Goal: Ask a question

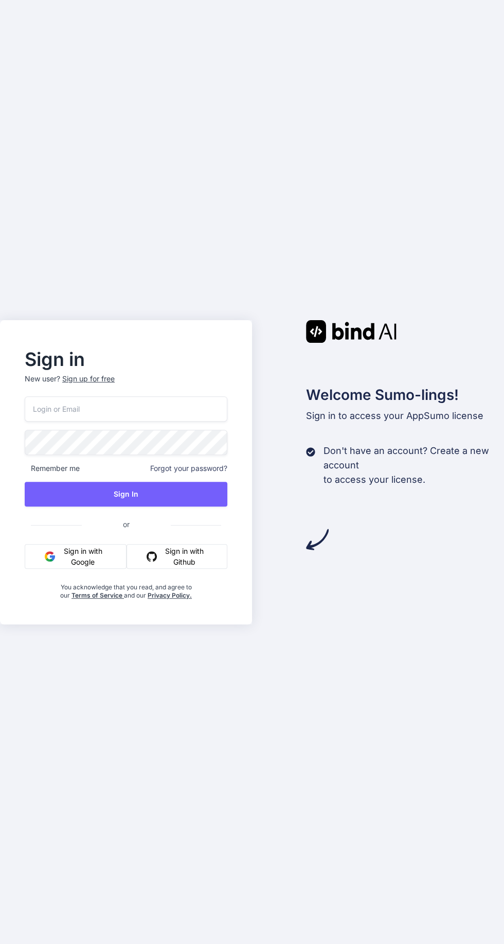
click at [121, 422] on input "email" at bounding box center [126, 408] width 203 height 25
type input "[EMAIL_ADDRESS][DOMAIN_NAME]"
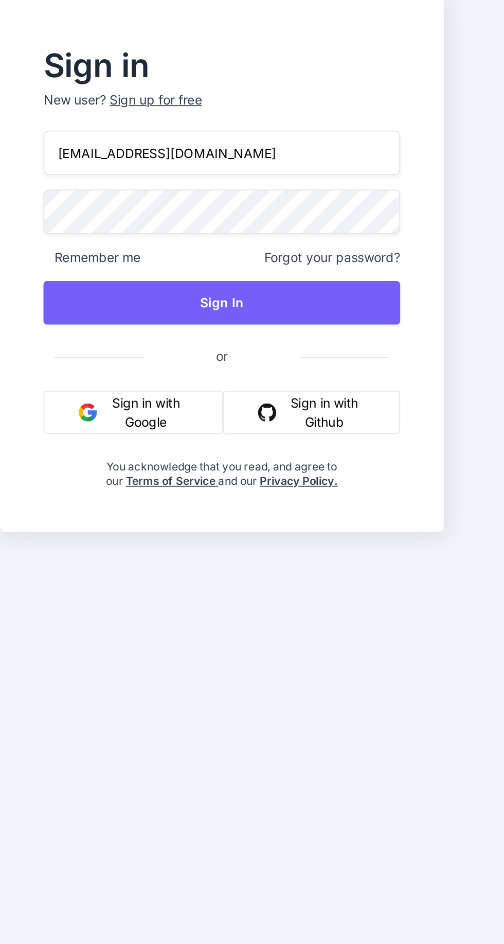
click at [158, 507] on button "Sign In" at bounding box center [126, 494] width 203 height 25
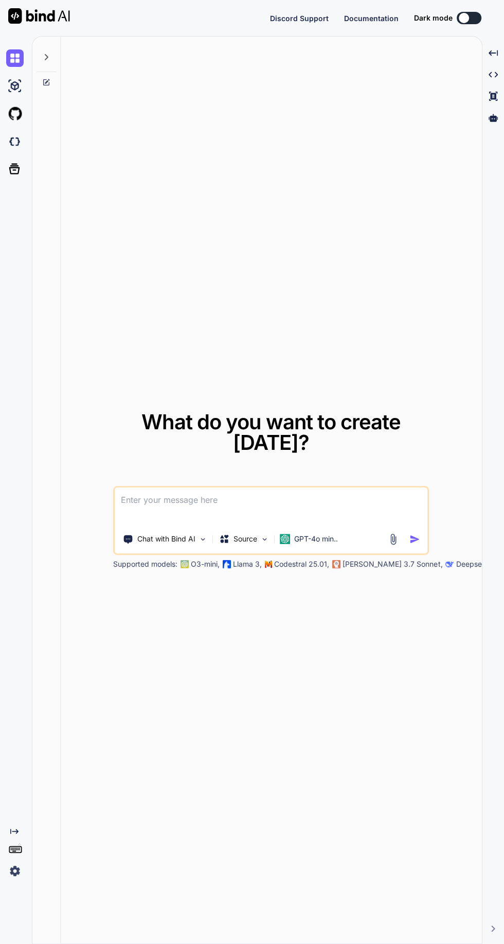
scroll to position [98, 0]
click at [20, 864] on img at bounding box center [15, 871] width 18 height 18
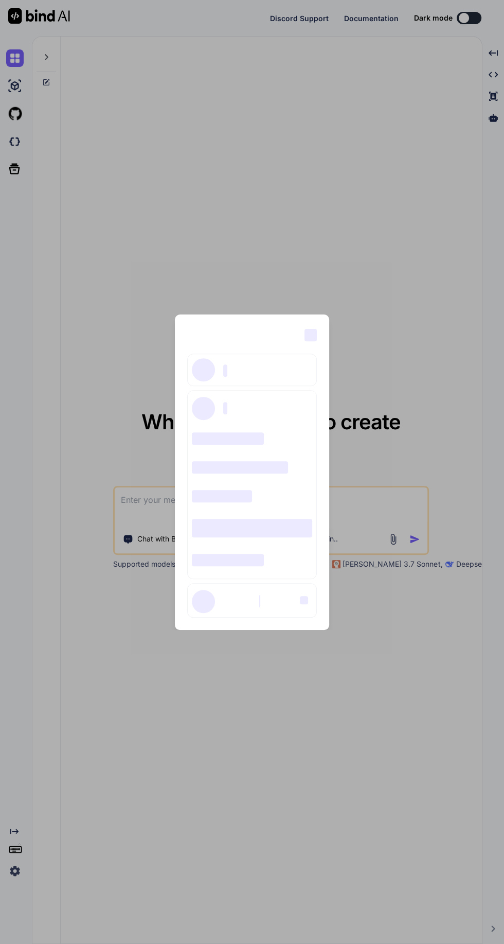
scroll to position [0, 0]
click at [286, 728] on div "‌ ‌ ‌ ‌ ‌ ‌ ‌ ‌ ‌ ‌ ‌ ‌ ‌ ‌ ‌" at bounding box center [252, 472] width 504 height 944
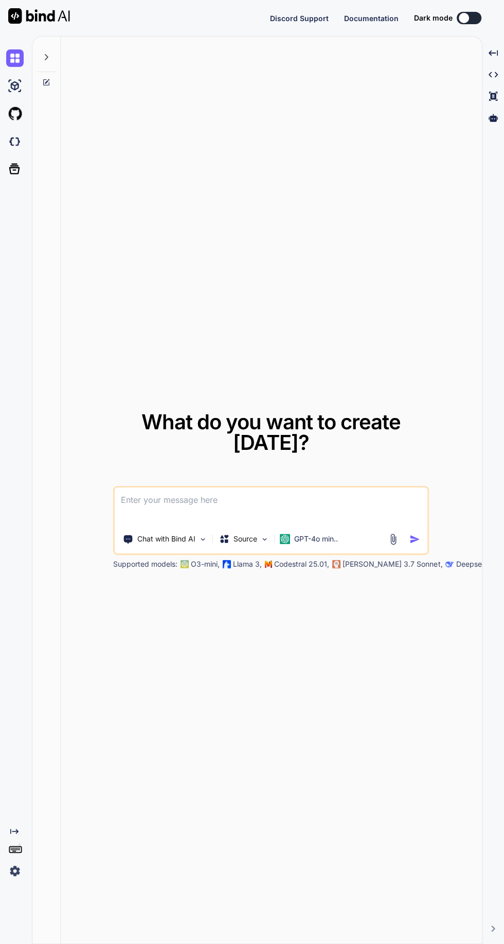
click at [14, 880] on img at bounding box center [15, 871] width 18 height 18
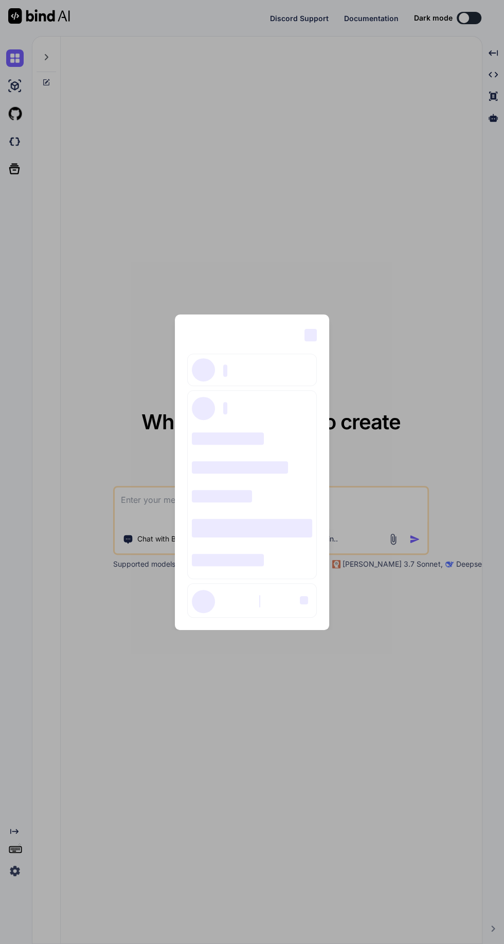
click at [312, 808] on div "‌ ‌ ‌ ‌ ‌ ‌ ‌ ‌ ‌ ‌ ‌ ‌ ‌ ‌ ‌" at bounding box center [252, 472] width 504 height 944
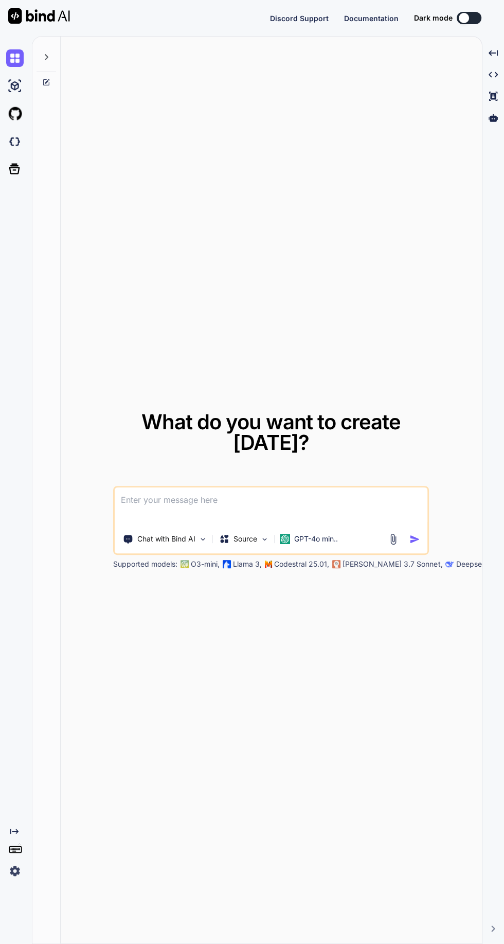
click at [46, 57] on icon at bounding box center [46, 57] width 8 height 8
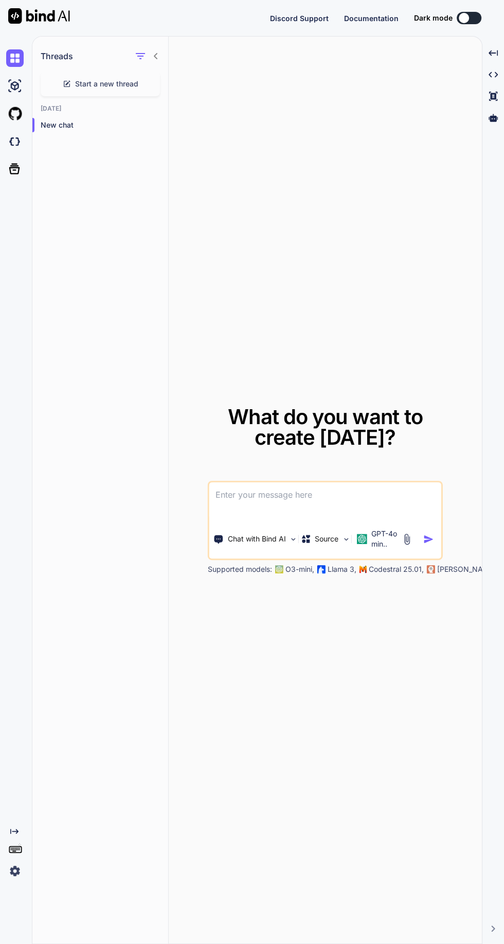
click at [14, 85] on img at bounding box center [15, 86] width 18 height 18
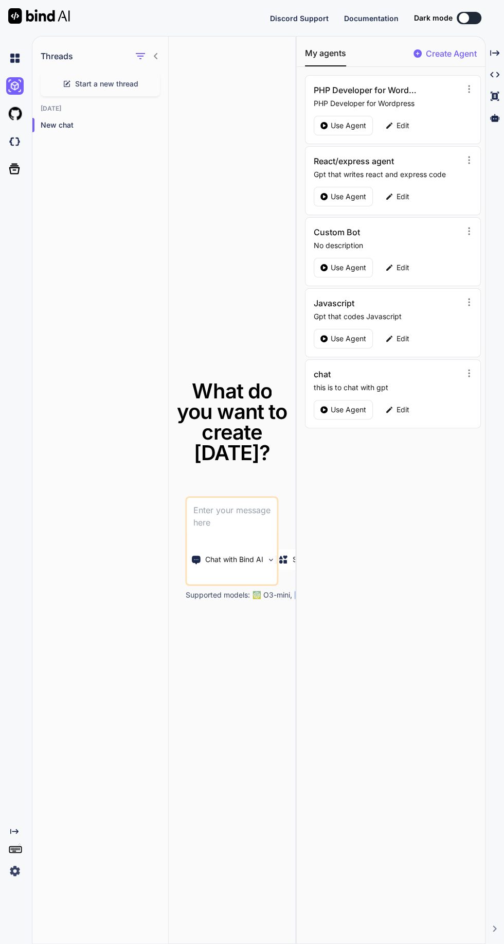
click at [12, 880] on img at bounding box center [15, 871] width 18 height 18
click at [7, 880] on img at bounding box center [15, 871] width 18 height 18
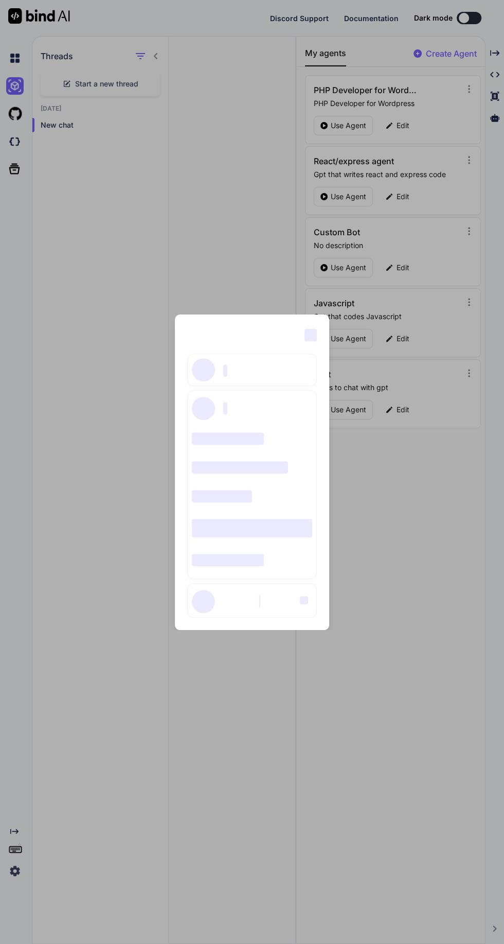
click at [253, 737] on div "‌ ‌ ‌ ‌ ‌ ‌ ‌ ‌ ‌ ‌ ‌ ‌ ‌ ‌ ‌" at bounding box center [252, 472] width 504 height 944
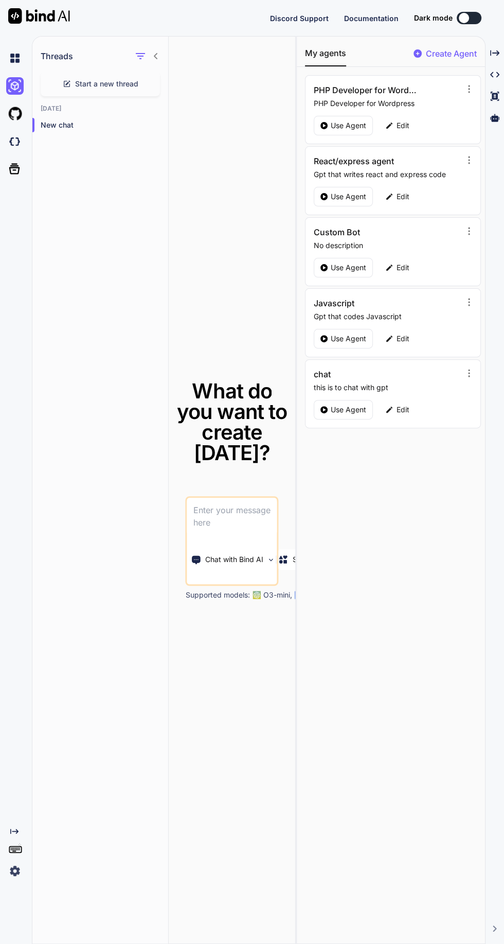
click at [11, 60] on img at bounding box center [15, 58] width 18 height 18
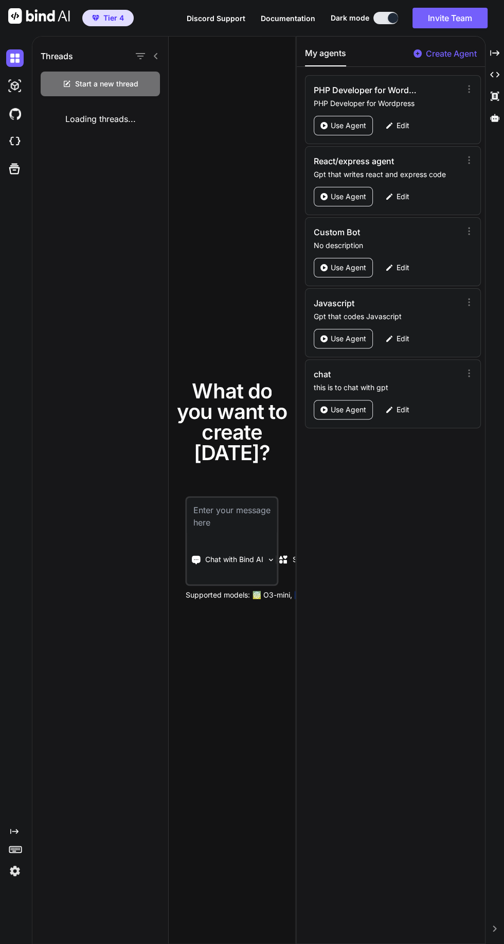
click at [16, 880] on img at bounding box center [15, 871] width 18 height 18
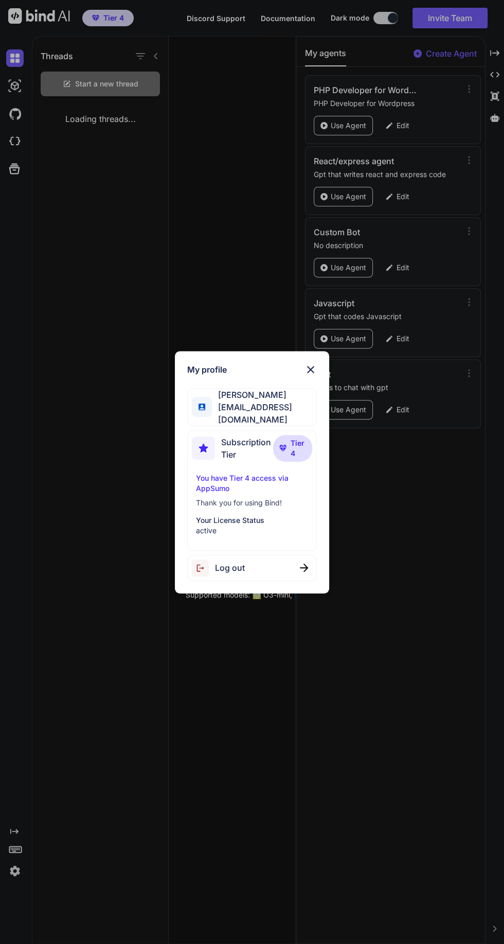
click at [311, 376] on img at bounding box center [311, 369] width 12 height 12
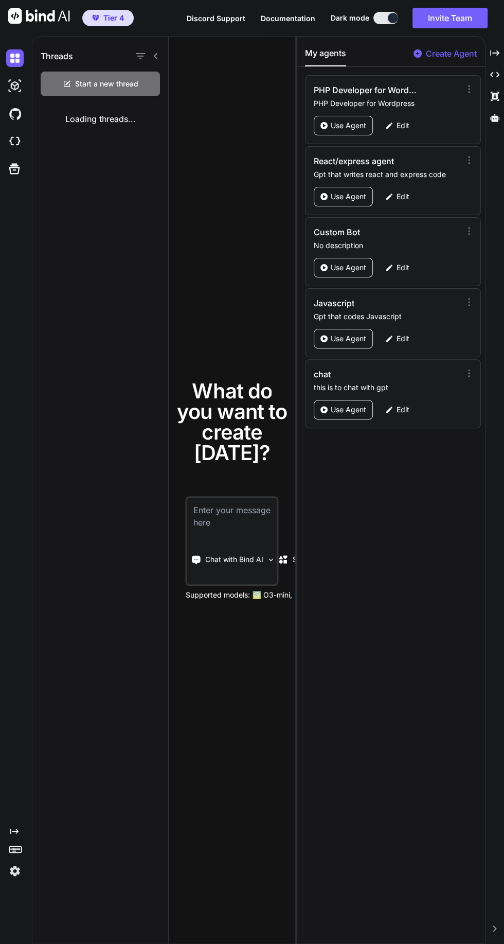
click at [385, 18] on button at bounding box center [386, 18] width 25 height 12
click at [380, 14] on button at bounding box center [386, 18] width 25 height 12
click at [381, 21] on button at bounding box center [386, 18] width 25 height 12
click at [16, 12] on img at bounding box center [39, 15] width 62 height 15
click at [39, 14] on img at bounding box center [39, 15] width 62 height 15
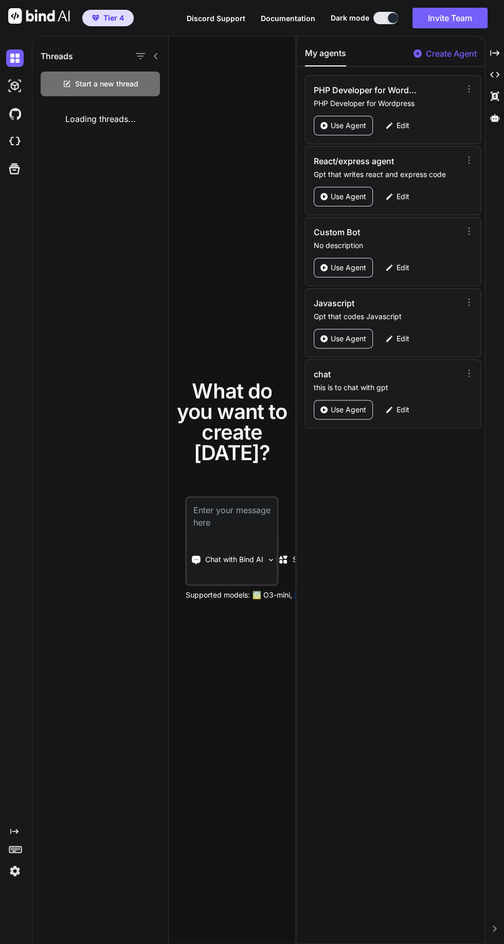
click at [53, 14] on img at bounding box center [39, 15] width 62 height 15
click at [49, 14] on img at bounding box center [39, 15] width 62 height 15
click at [37, 9] on img at bounding box center [39, 15] width 62 height 15
click at [141, 52] on icon "button" at bounding box center [140, 56] width 12 height 12
click at [153, 225] on div "Threads Start a new thread [DATE] New chat" at bounding box center [100, 491] width 136 height 908
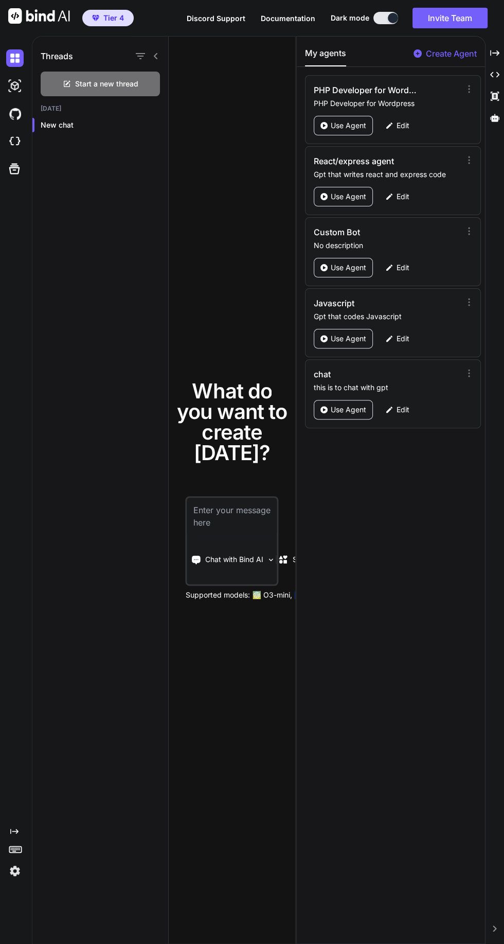
click at [495, 53] on icon at bounding box center [495, 53] width 9 height 6
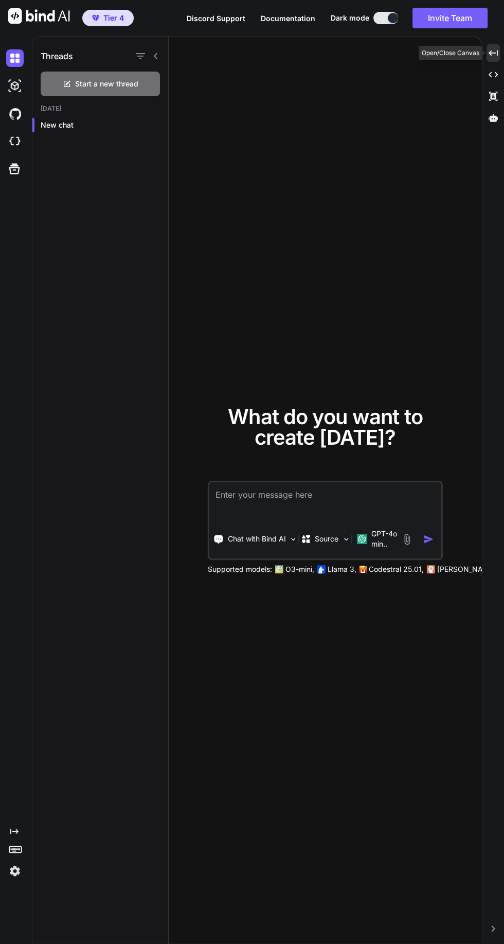
click at [9, 836] on icon "Created with Pixso." at bounding box center [12, 831] width 12 height 8
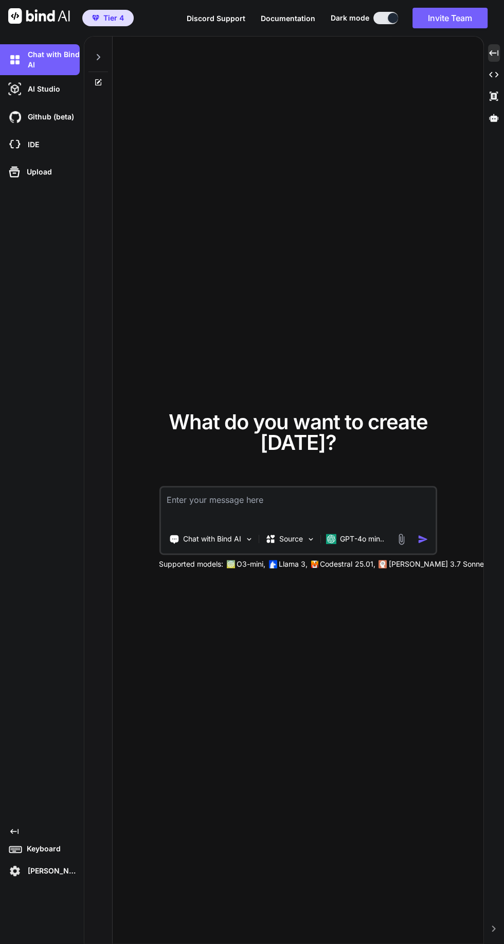
click at [50, 876] on p "[PERSON_NAME]" at bounding box center [52, 871] width 56 height 10
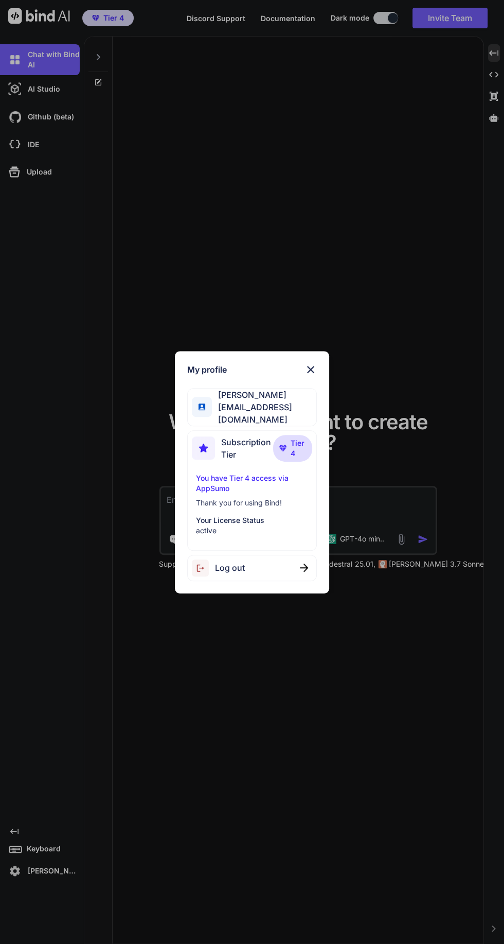
click at [239, 494] on p "You have Tier 4 access via AppSumo" at bounding box center [252, 483] width 112 height 21
click at [310, 376] on img at bounding box center [311, 369] width 12 height 12
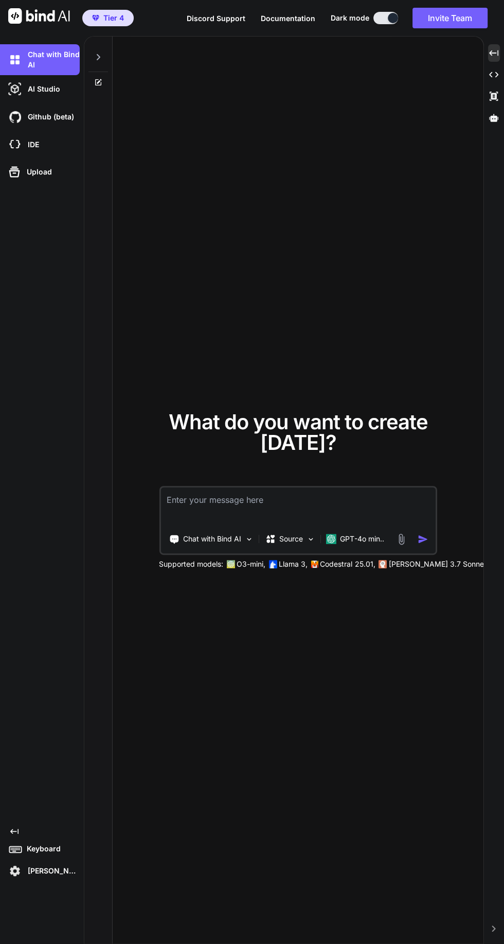
click at [328, 526] on textarea at bounding box center [298, 507] width 275 height 38
type textarea "Are you working yet"
click at [388, 383] on div "What do you want to create [DATE]? Are you working yet Chat with Bind AI Source…" at bounding box center [298, 491] width 371 height 908
click at [427, 545] on img "button" at bounding box center [423, 539] width 11 height 11
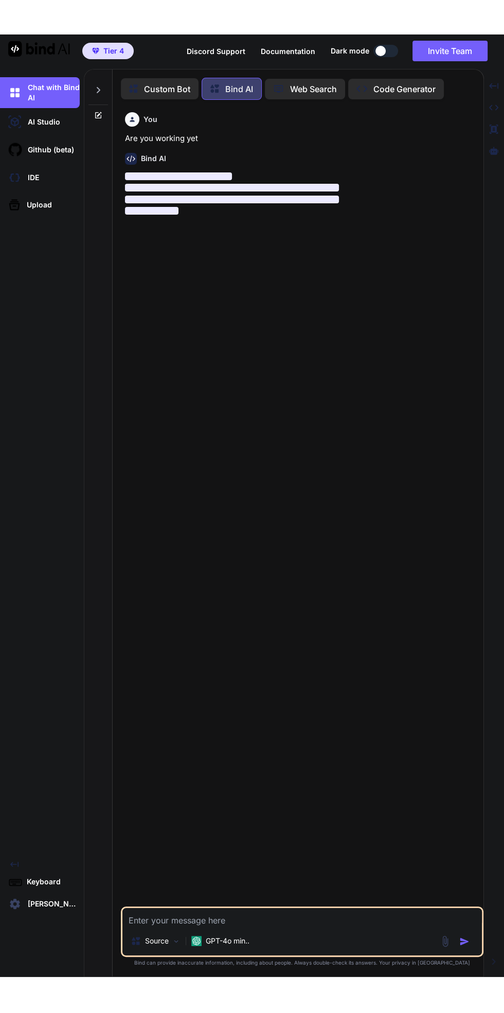
scroll to position [5, 0]
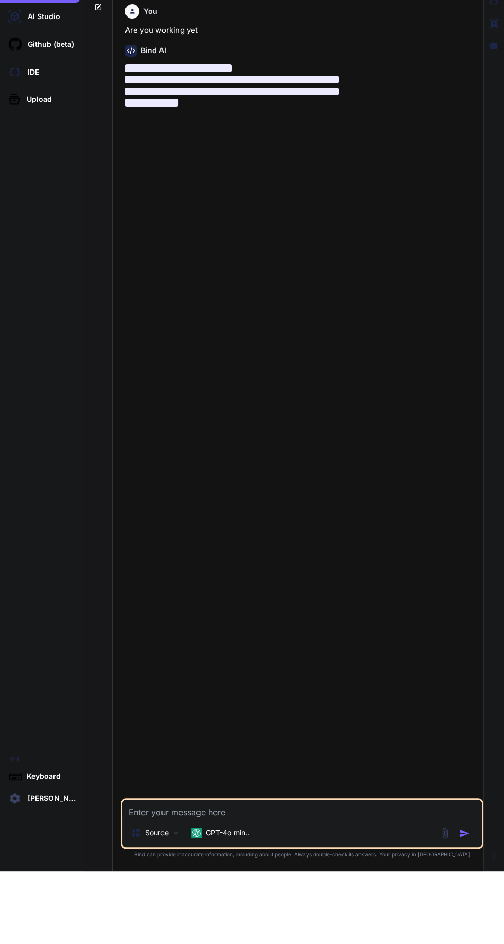
click at [305, 397] on div "You Are you working yet Bind AI ‌ ‌ ‌ ‌" at bounding box center [303, 472] width 360 height 798
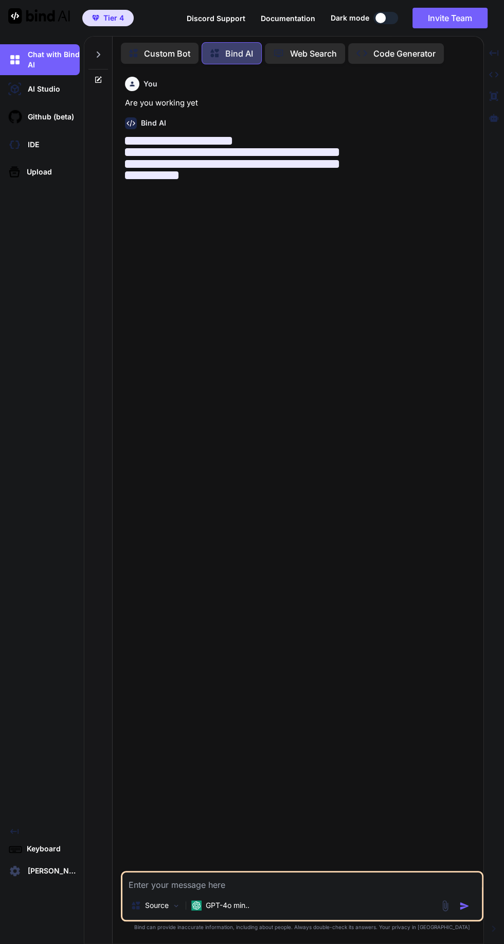
click at [280, 891] on textarea at bounding box center [302, 882] width 359 height 19
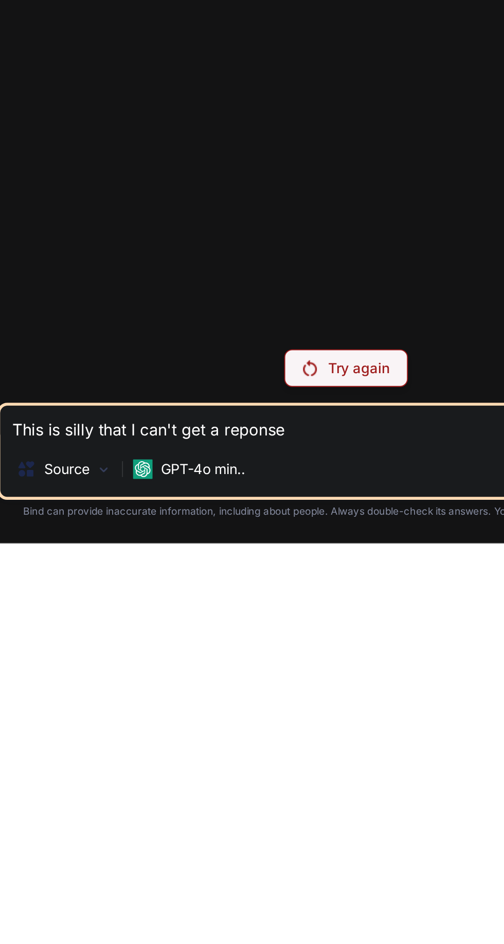
scroll to position [61, 0]
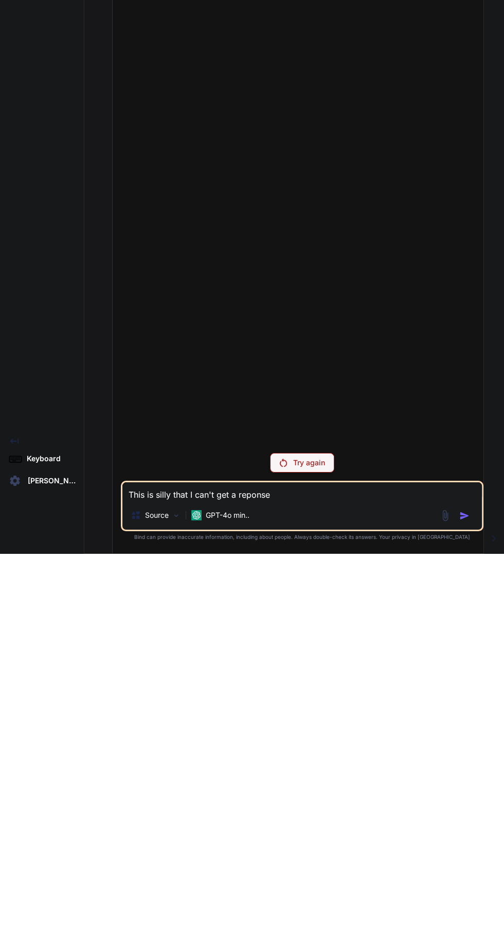
type textarea "This is silly that I can't get a reponse"
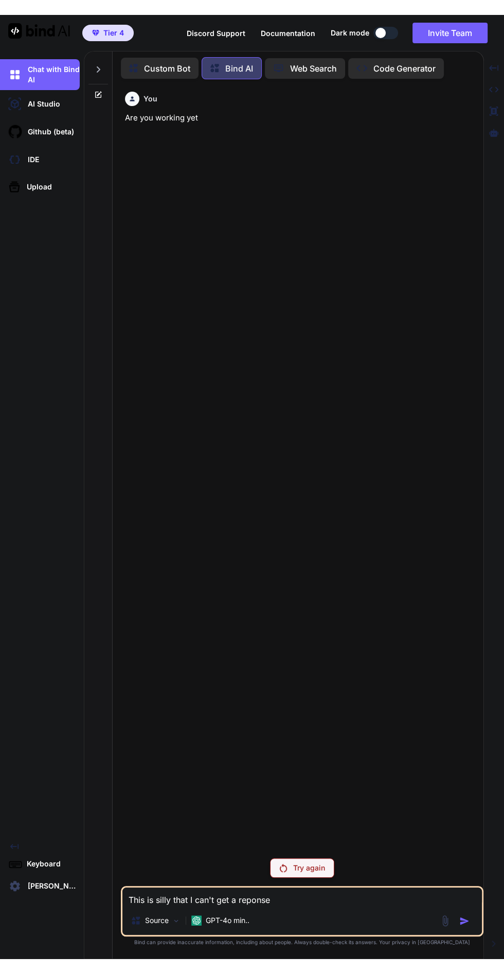
scroll to position [0, 0]
